Goal: Information Seeking & Learning: Understand process/instructions

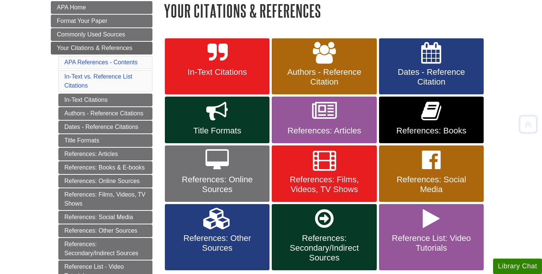
scroll to position [114, 0]
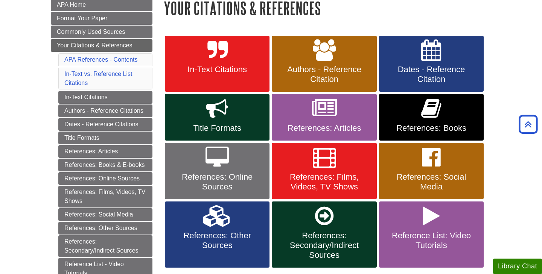
click at [300, 120] on link "References: Articles" at bounding box center [324, 117] width 105 height 47
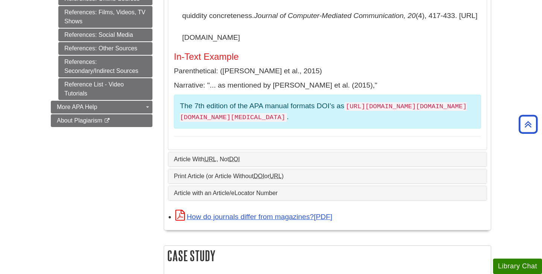
scroll to position [432, 0]
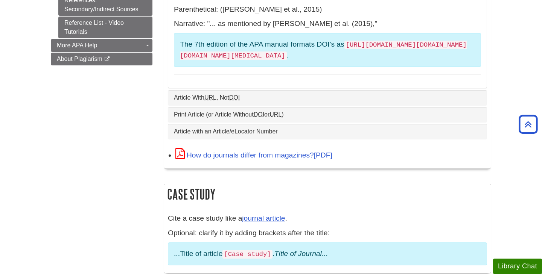
click at [291, 94] on link "Article With URL , Not DOI" at bounding box center [327, 97] width 307 height 7
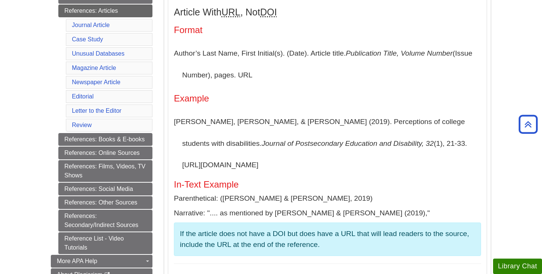
scroll to position [216, 0]
drag, startPoint x: 357, startPoint y: 143, endPoint x: 367, endPoint y: 168, distance: 26.7
click at [367, 168] on p "Akin, D., & Huang, L. M. (2019). Perceptions of college students with disabilit…" at bounding box center [327, 143] width 307 height 65
copy p "https://www.ahead.org/professional-resources/publications/jped/archived-jped/jp…"
click at [422, 101] on h4 "Example" at bounding box center [327, 99] width 307 height 10
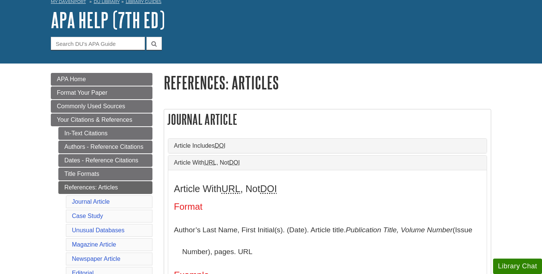
scroll to position [84, 0]
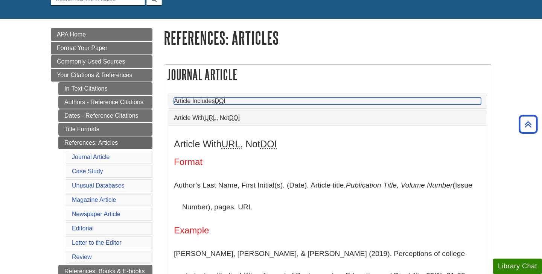
click at [432, 101] on link "Article Includes DOI" at bounding box center [327, 101] width 307 height 7
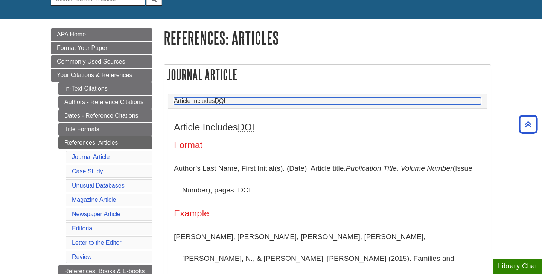
click at [432, 101] on link "Article Includes DOI" at bounding box center [327, 101] width 307 height 7
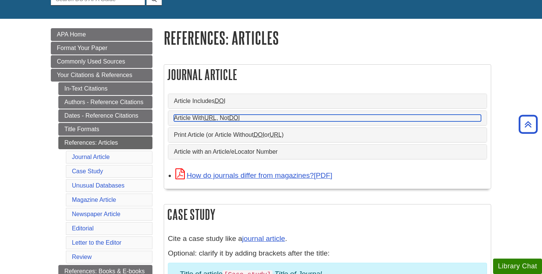
click at [407, 119] on link "Article With URL , Not DOI" at bounding box center [327, 118] width 307 height 7
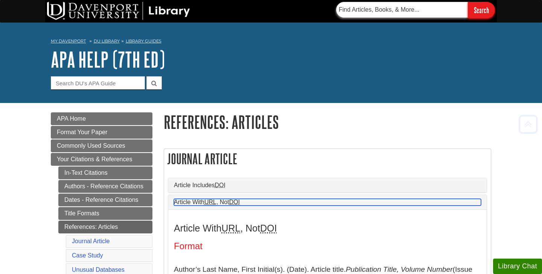
scroll to position [0, 0]
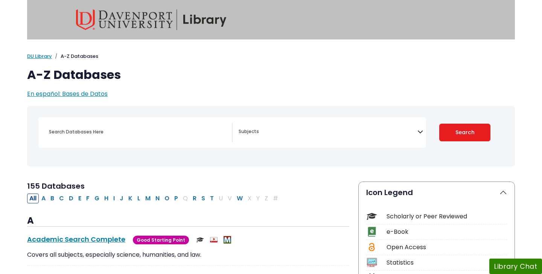
select select "Database Subject Filter"
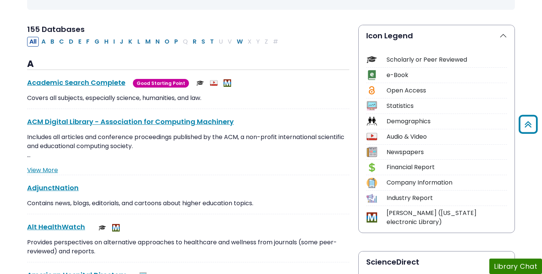
scroll to position [156, 0]
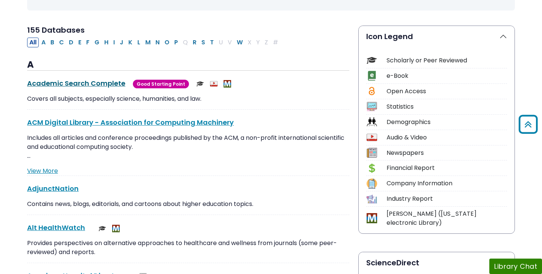
click at [94, 79] on link "Academic Search Complete This link opens in a new window" at bounding box center [76, 83] width 98 height 9
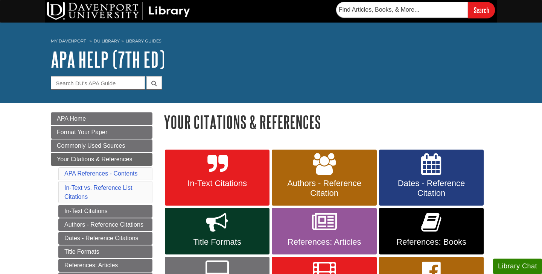
scroll to position [114, 0]
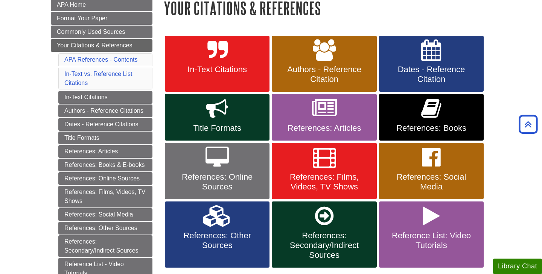
click at [221, 81] on link "In-Text Citations" at bounding box center [217, 64] width 105 height 56
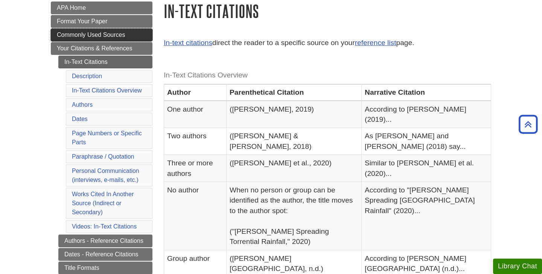
scroll to position [99, 0]
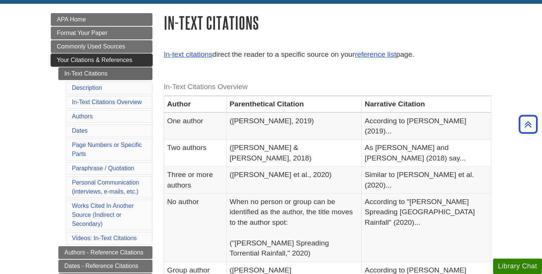
click at [88, 56] on link "Your Citations & References" at bounding box center [102, 60] width 102 height 13
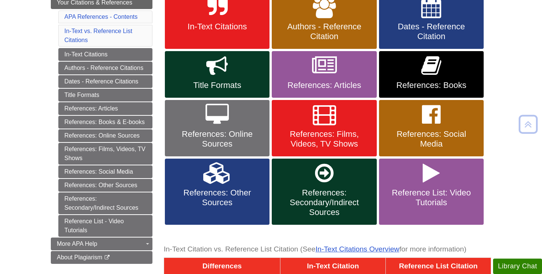
scroll to position [164, 0]
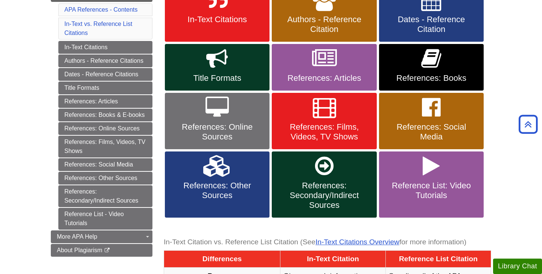
click at [293, 72] on link "References: Articles" at bounding box center [324, 67] width 105 height 47
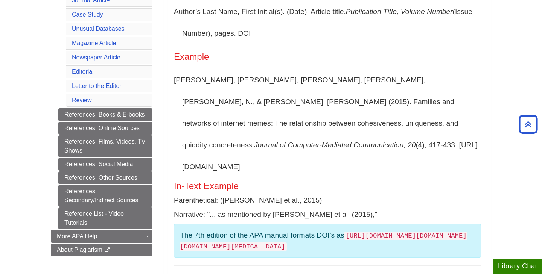
scroll to position [250, 0]
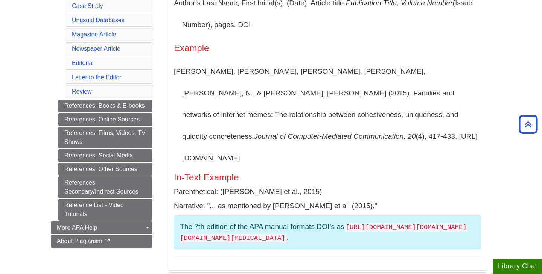
click at [316, 137] on p "Segev, E., Nissenbaum, A., Stolero, N., & Shifman, L. (2015). Families and netw…" at bounding box center [327, 115] width 307 height 108
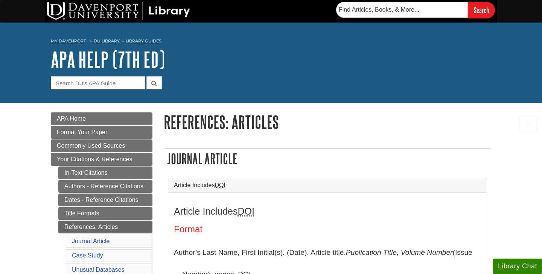
scroll to position [0, 0]
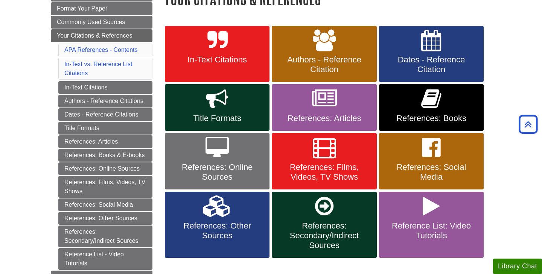
scroll to position [101, 0]
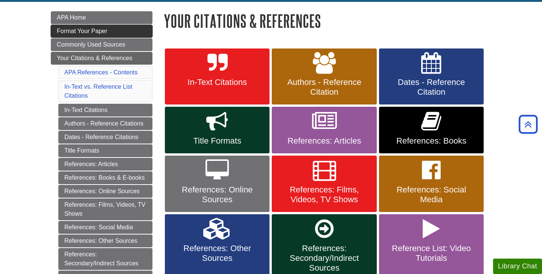
click at [127, 31] on link "Format Your Paper" at bounding box center [102, 31] width 102 height 13
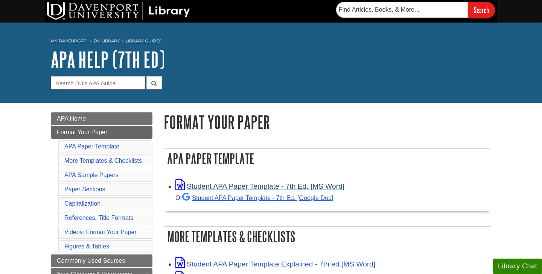
click at [242, 186] on link "Student APA Paper Template - 7th Ed. [MS Word]" at bounding box center [259, 187] width 169 height 8
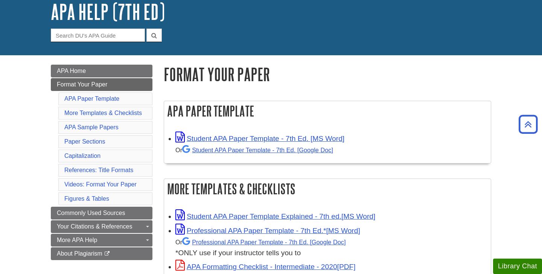
scroll to position [5, 0]
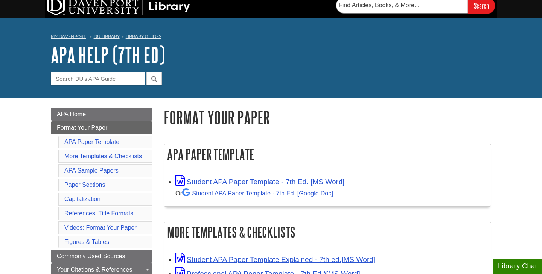
click at [104, 145] on li "APA Paper Template" at bounding box center [105, 142] width 94 height 13
click at [103, 143] on link "APA Paper Template" at bounding box center [91, 142] width 55 height 6
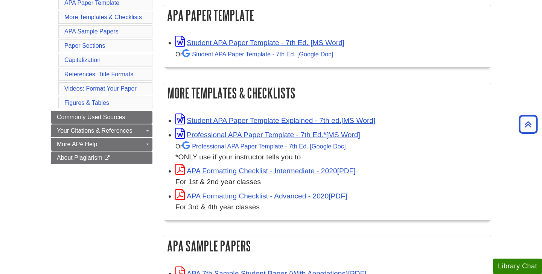
scroll to position [145, 0]
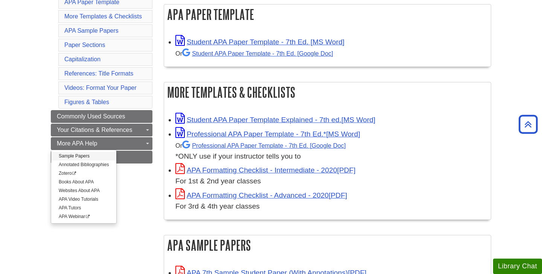
click at [97, 152] on link "Sample Papers" at bounding box center [83, 156] width 65 height 9
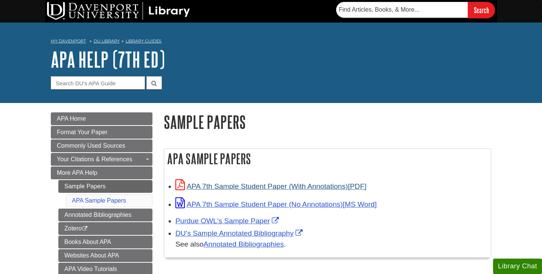
click at [214, 184] on link "APA 7th Sample Student Paper (With Annotations)" at bounding box center [270, 187] width 191 height 8
